Goal: Task Accomplishment & Management: Manage account settings

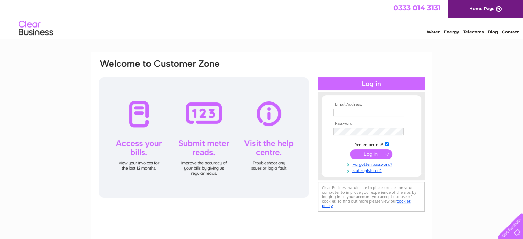
type input "[EMAIL_ADDRESS][DOMAIN_NAME]"
click at [370, 152] on input "submit" at bounding box center [371, 154] width 42 height 10
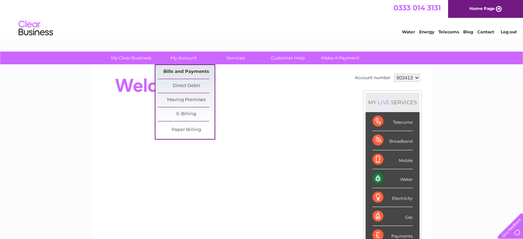
click at [186, 68] on link "Bills and Payments" at bounding box center [186, 72] width 57 height 14
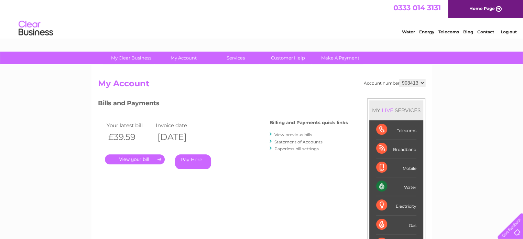
click at [288, 134] on link "View previous bills" at bounding box center [293, 134] width 38 height 5
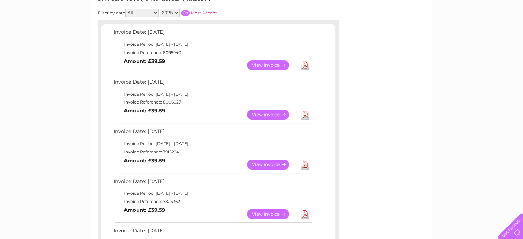
scroll to position [103, 0]
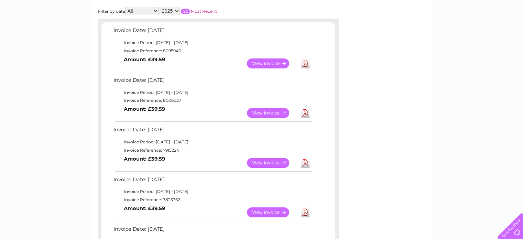
click at [275, 161] on link "View" at bounding box center [272, 163] width 51 height 10
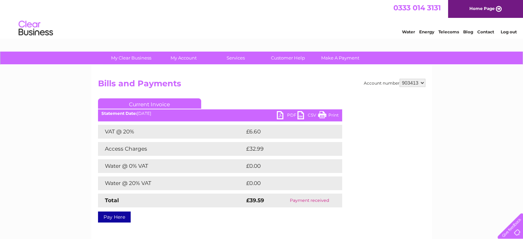
click at [281, 115] on link "PDF" at bounding box center [287, 116] width 21 height 10
click at [507, 33] on link "Log out" at bounding box center [508, 31] width 16 height 5
